Goal: Information Seeking & Learning: Learn about a topic

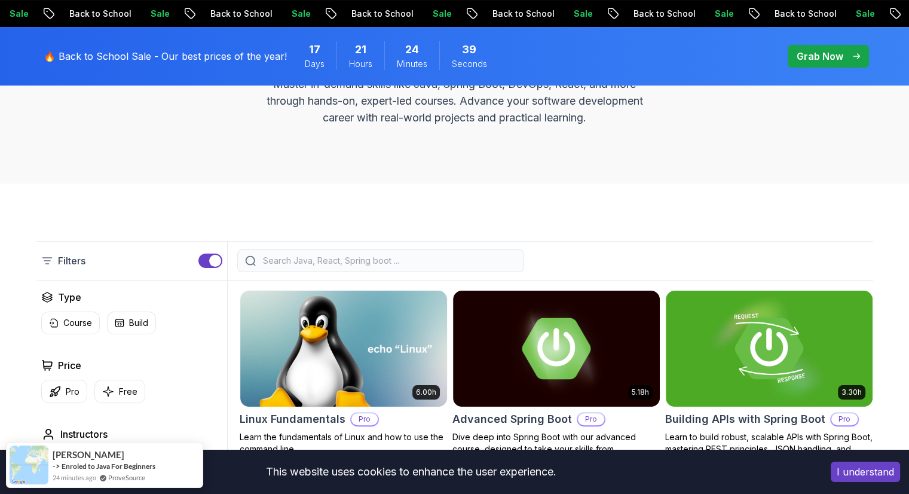
scroll to position [166, 0]
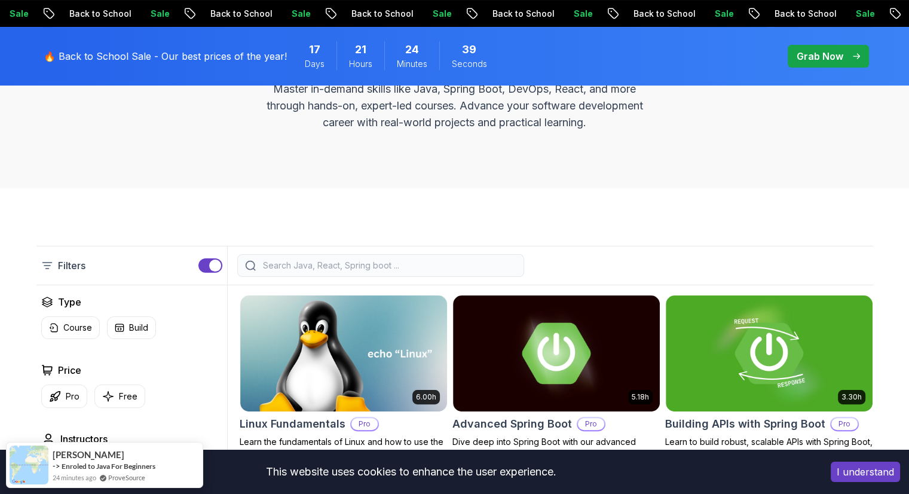
click at [325, 265] on input "search" at bounding box center [389, 265] width 256 height 12
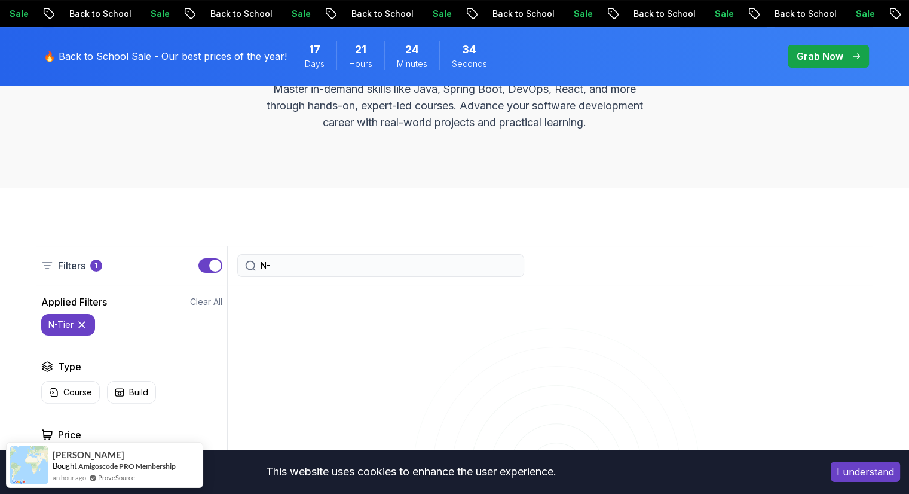
type input "N"
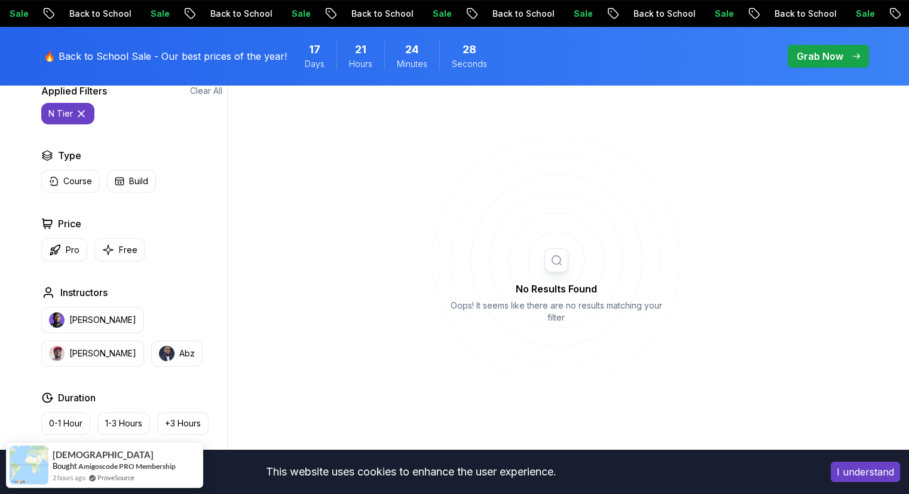
scroll to position [325, 0]
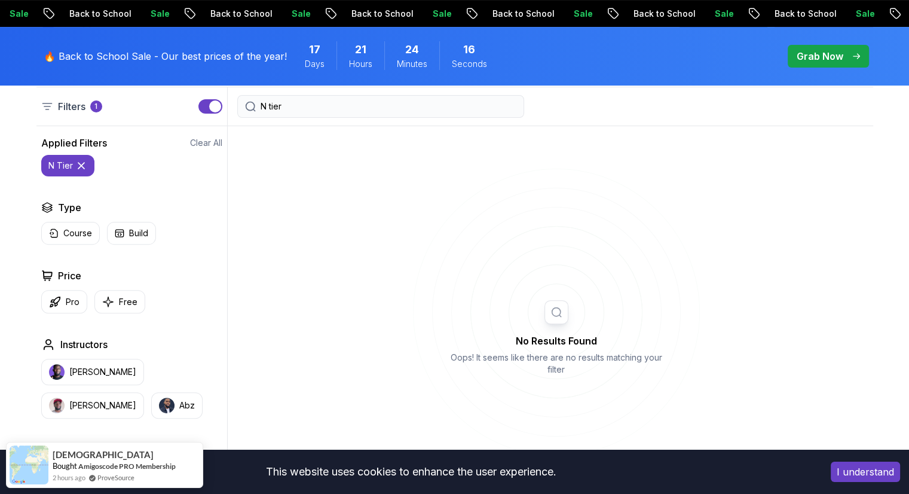
drag, startPoint x: 313, startPoint y: 102, endPoint x: 302, endPoint y: 103, distance: 10.2
click at [302, 103] on div "N tier" at bounding box center [380, 106] width 287 height 23
drag, startPoint x: 234, startPoint y: 108, endPoint x: 158, endPoint y: 104, distance: 76.0
click at [158, 104] on div "Filters 1 N tier" at bounding box center [454, 106] width 837 height 39
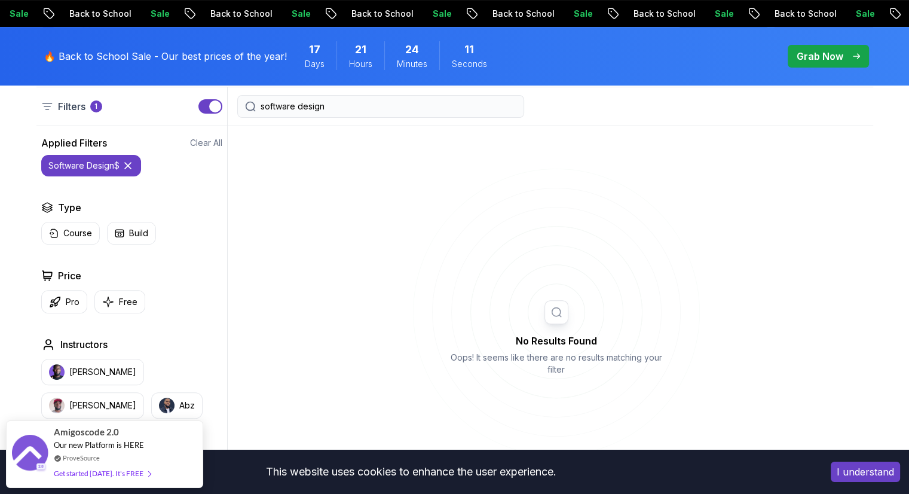
type input "software design"
click at [88, 236] on p "Course" at bounding box center [77, 233] width 29 height 12
click at [82, 167] on icon at bounding box center [85, 166] width 6 height 6
click at [122, 166] on icon at bounding box center [123, 166] width 12 height 12
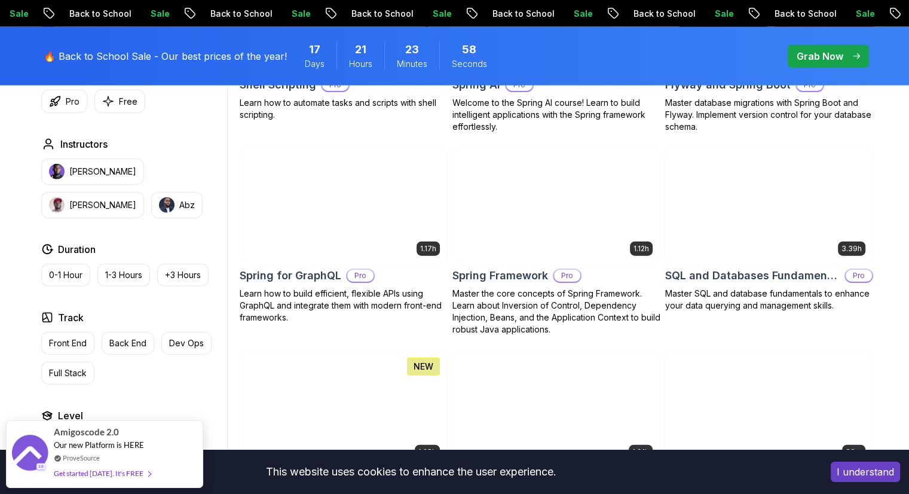
scroll to position [2984, 0]
